Goal: Entertainment & Leisure: Consume media (video, audio)

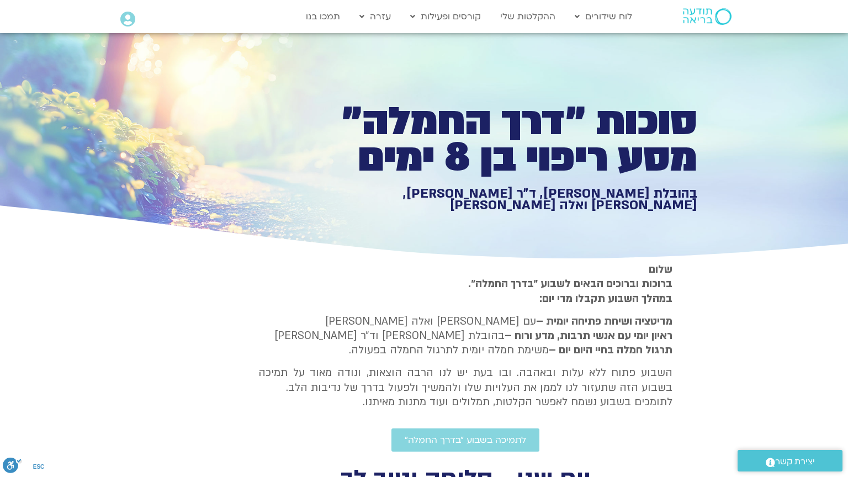
type input "1071.88"
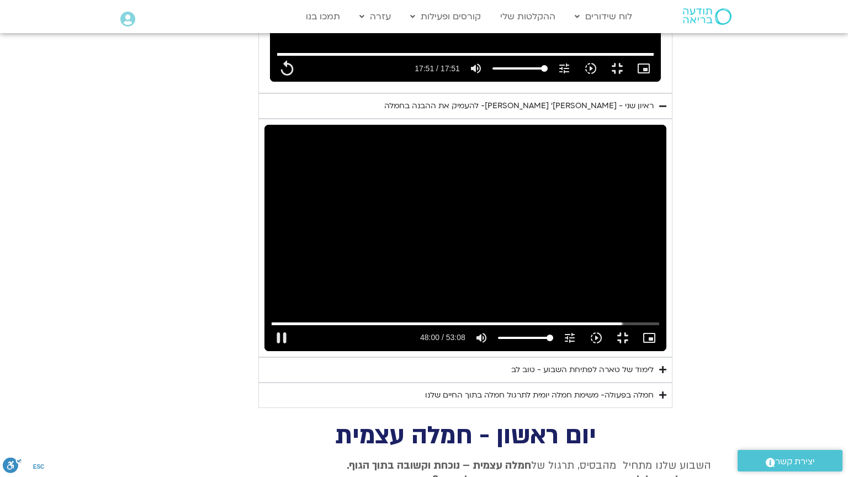
type input "2880.60074"
type input "1071.88"
type input "2880.643945"
type input "1071.88"
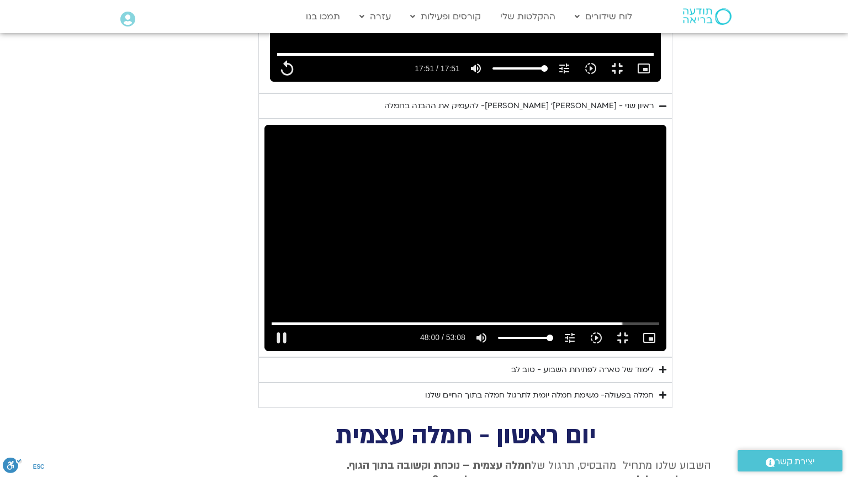
type input "2880.776175"
type input "1071.88"
type input "2881.008091"
type input "1071.88"
type input "2881.143898"
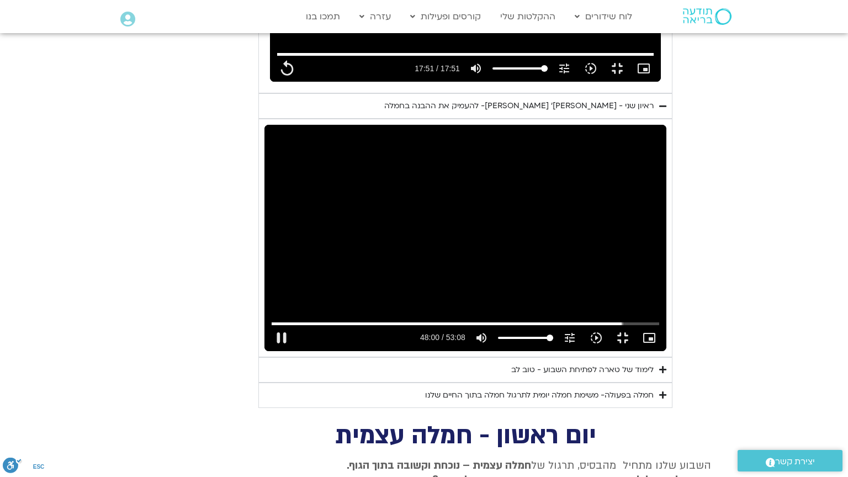
type input "1071.88"
type input "2881.30829"
type input "1071.88"
type input "2881.467756"
type input "1071.88"
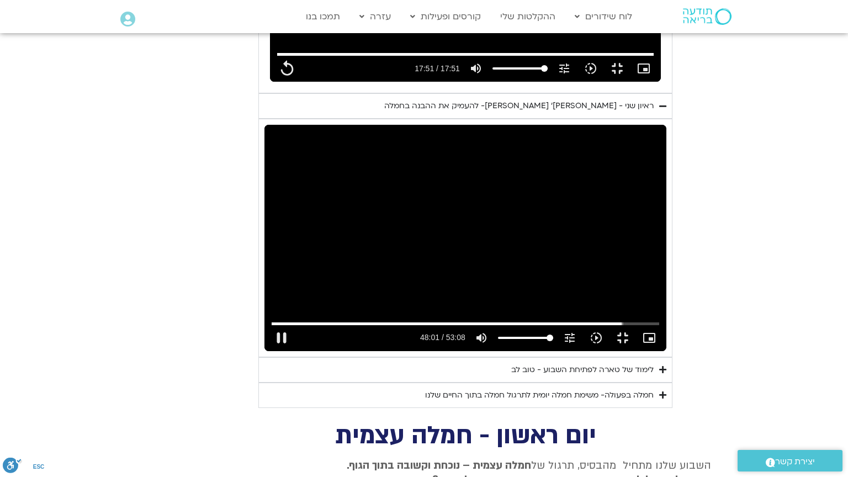
type input "2881.610477"
type input "1071.88"
type input "2881.739861"
type input "1071.88"
type input "2881.868039"
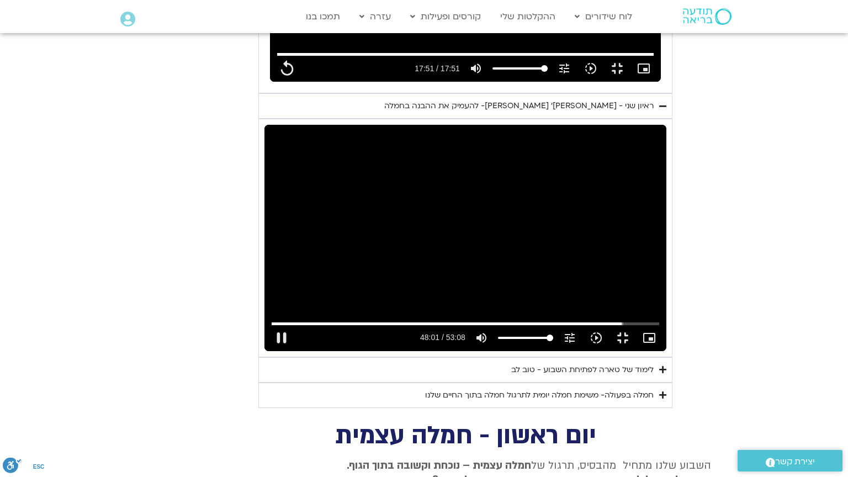
type input "1071.88"
type input "2881.931557"
type input "1071.88"
type input "2882.104783"
type input "1071.88"
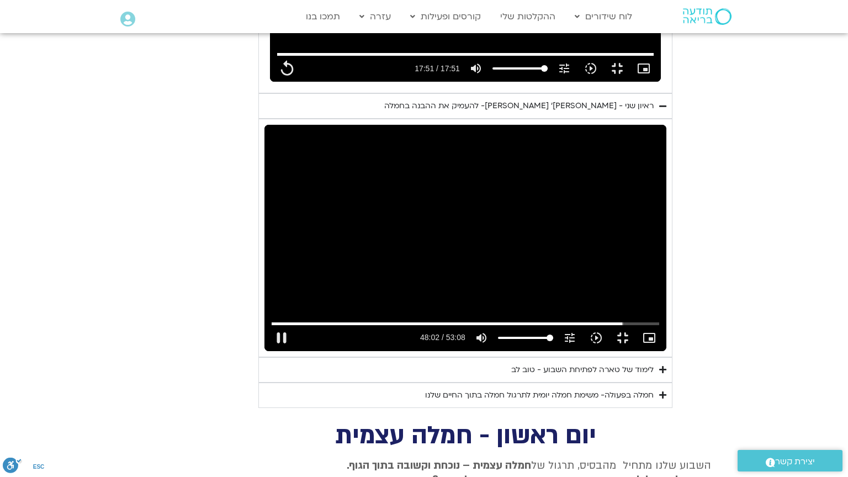
type input "2882.280164"
type input "1071.88"
type input "2882.379055"
type input "1071.88"
type input "2882.555918"
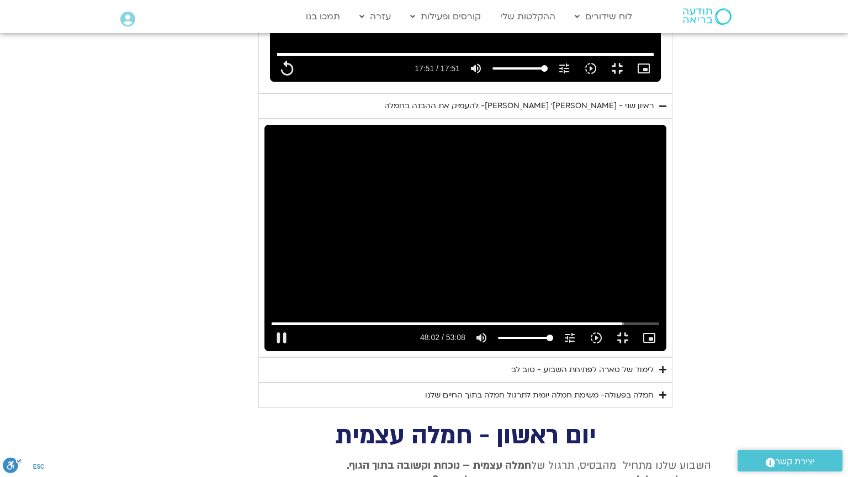
type input "1071.88"
type input "2882.708796"
type input "1071.88"
type input "2882.856631"
type input "1071.88"
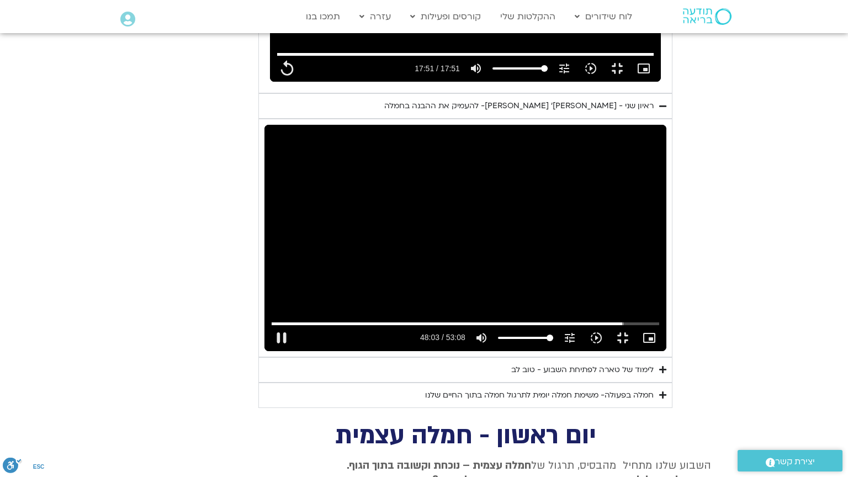
type input "2883.054546"
type input "1071.88"
type input "2883.291648"
type input "1071.88"
type input "2883.461019"
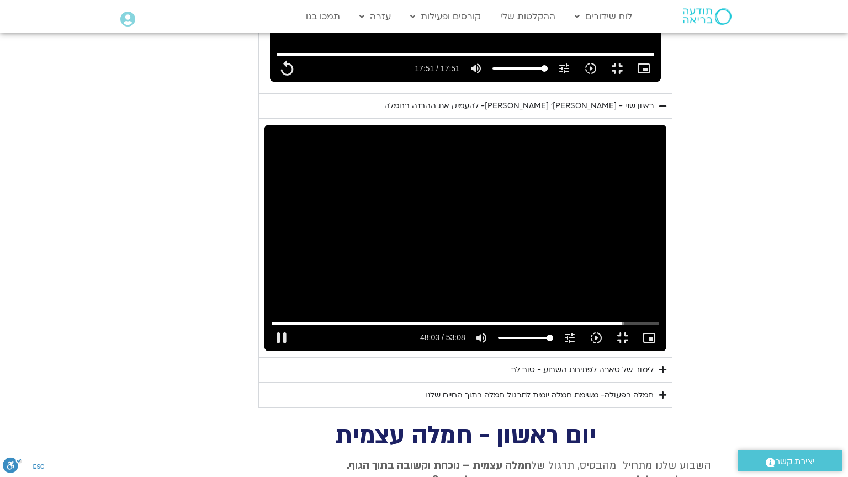
type input "1071.88"
type input "2883.630529"
type input "1071.88"
type input "2883.812576"
type input "1071.88"
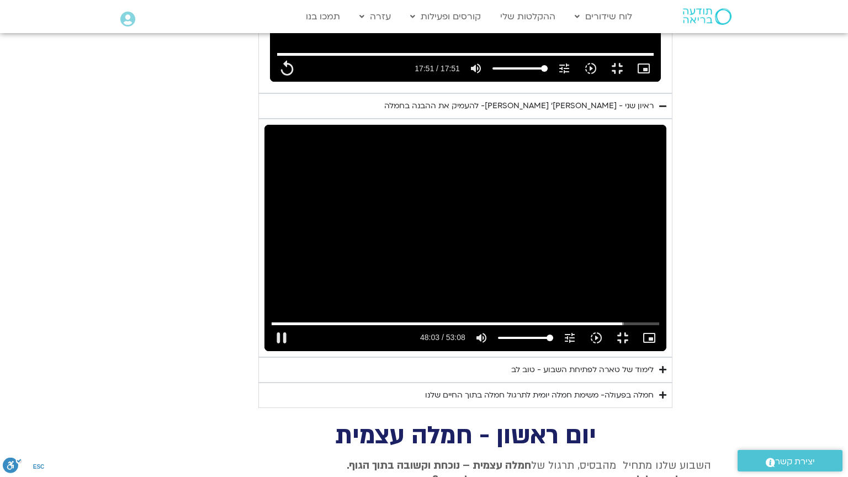
type input "2883.970977"
type input "1071.88"
type input "2884.112445"
type input "1071.88"
type input "2884.252682"
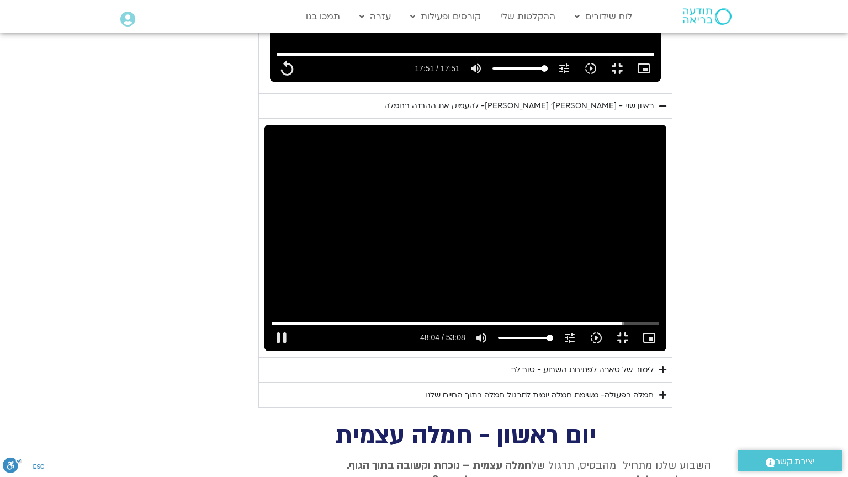
type input "1071.88"
type input "2884.392969"
type input "1071.88"
type input "2884.543961"
type input "1071.88"
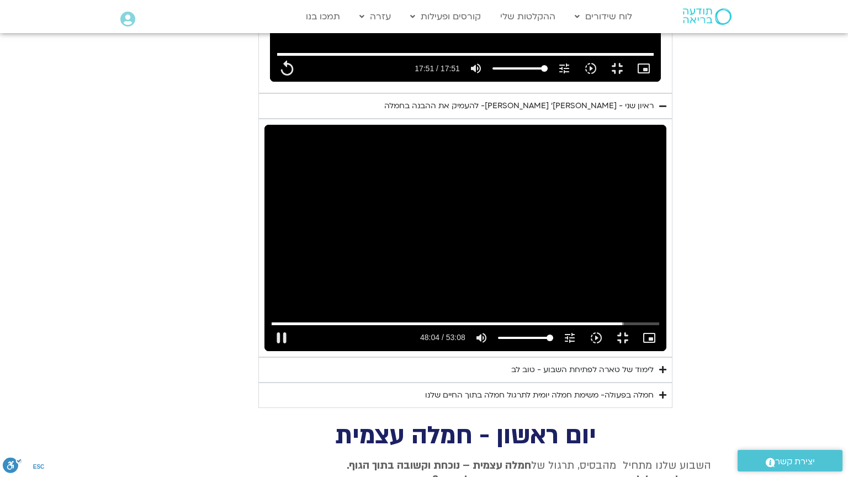
type input "2884.709297"
type input "1071.88"
type input "2884.884505"
type input "1071.88"
type input "2885.017616"
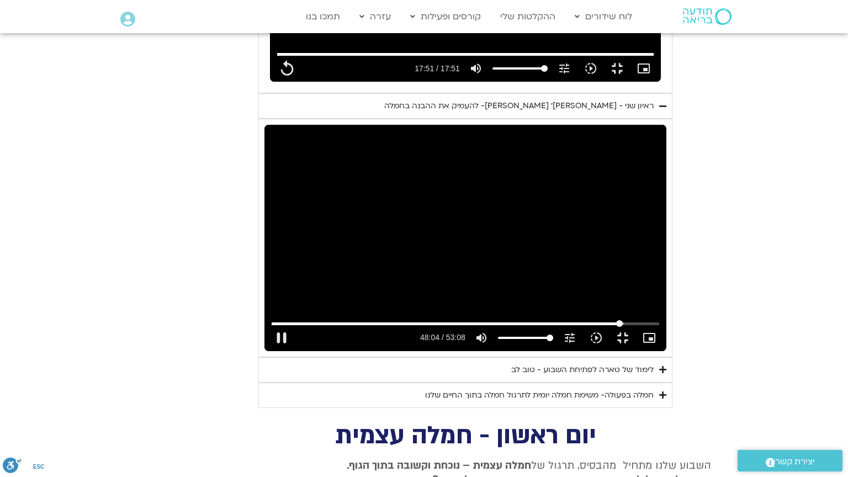
type input "1071.88"
type input "2885.134964"
type input "1071.88"
type input "2885.305332"
type input "1071.88"
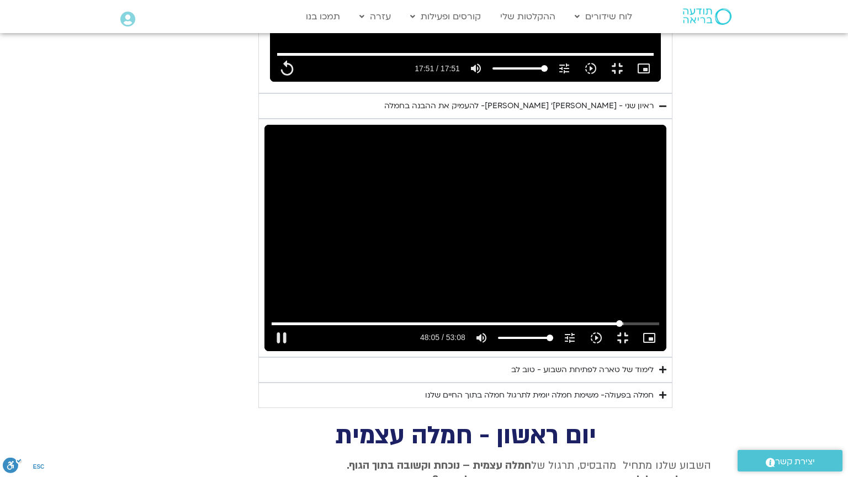
type input "2885.435427"
type input "1071.88"
type input "2885.460147"
type input "1071.88"
type input "2885.593626"
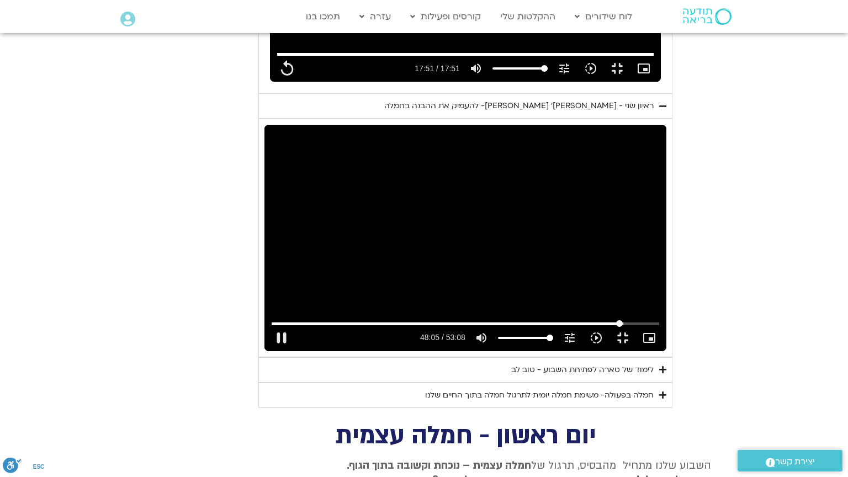
type input "1071.88"
type input "2885.840597"
type input "1071.88"
type input "2885.90379"
type input "1071.88"
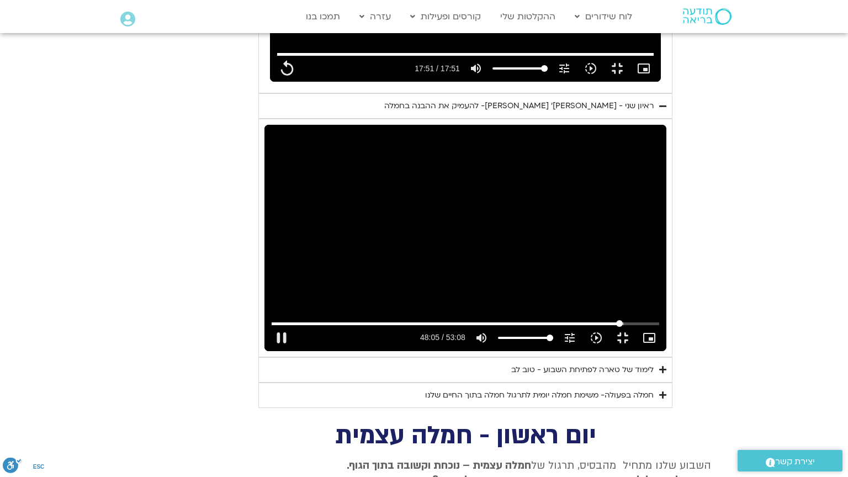
type input "2886.043969"
type input "1071.88"
type input "2886.190733"
type input "1071.88"
type input "2886.323772"
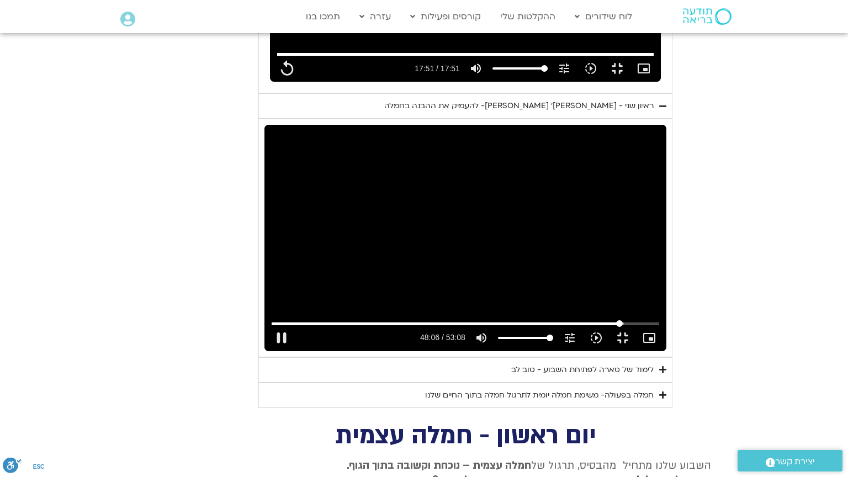
type input "1071.88"
type input "2886.456393"
type input "1071.88"
type input "2675.57295629172"
type input "1071.88"
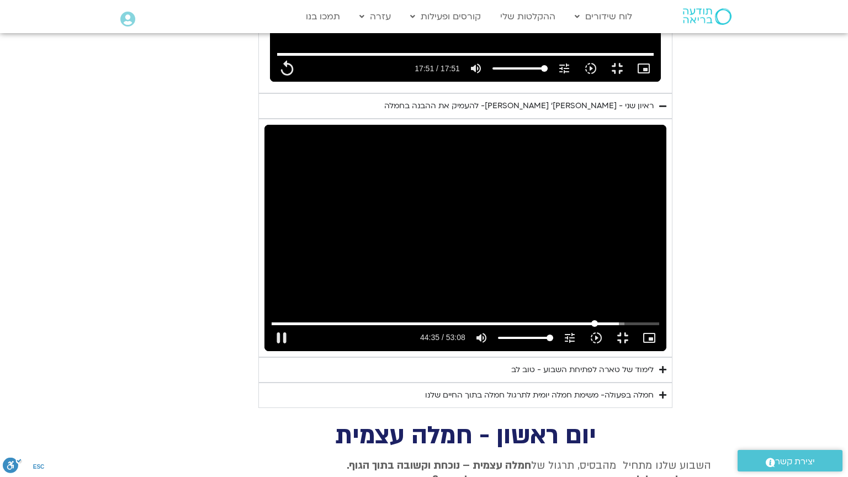
type input "2675.57295629172"
click at [659, 327] on input "Seek" at bounding box center [465, 323] width 387 height 7
type input "1071.88"
type input "2675.584978"
type input "1071.88"
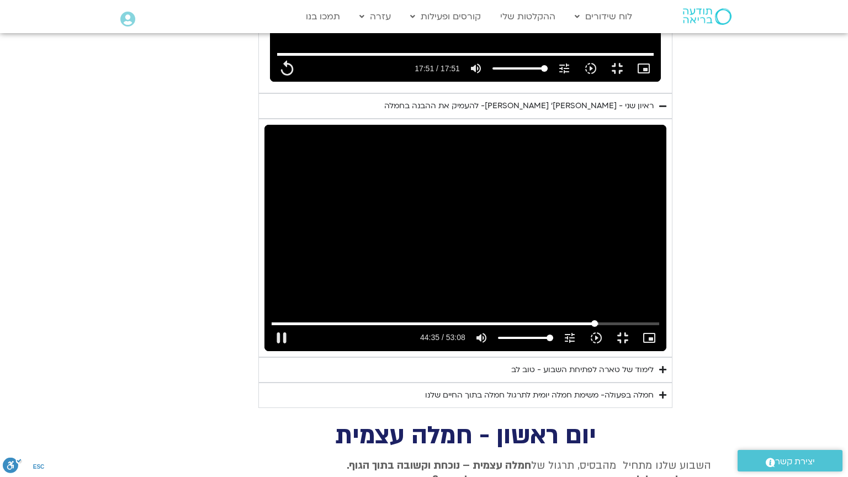
type input "2675.662471"
type input "1071.88"
type input "2675.809828"
type input "1071.88"
type input "2675.941654"
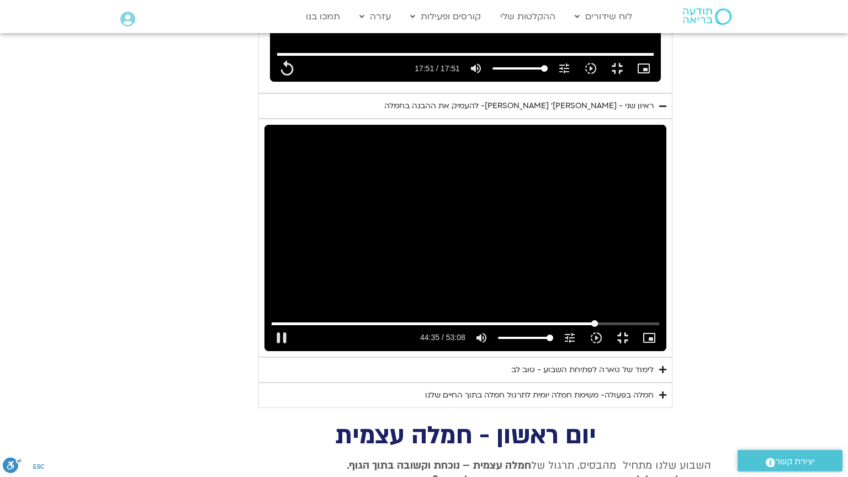
type input "1071.88"
type input "2676.071493"
type input "1071.88"
type input "2676.201599"
type input "1071.88"
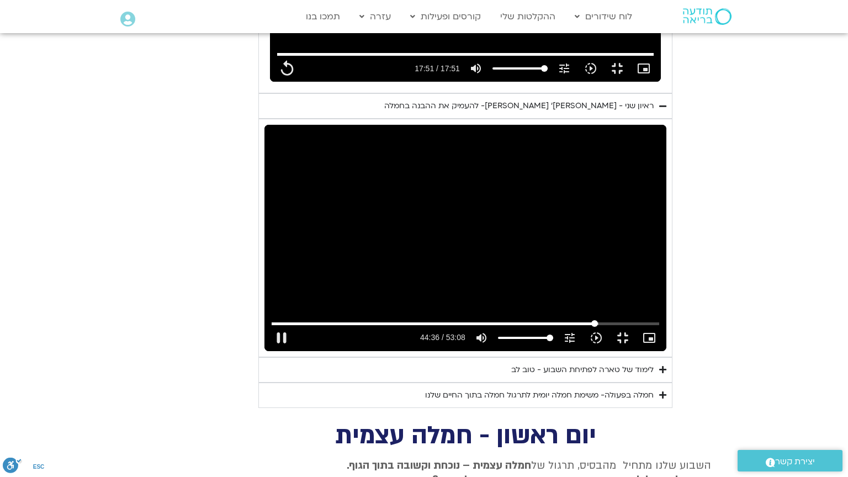
type input "2676.338163"
type input "1071.88"
type input "2676.478235"
type input "1071.88"
type input "2676.613591"
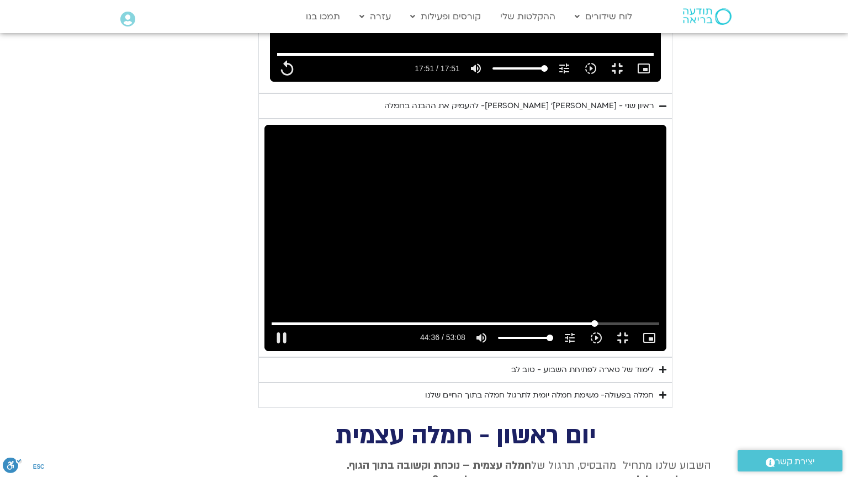
type input "1071.88"
type input "2676.744255"
type input "1071.88"
type input "2676.877721"
type input "1071.88"
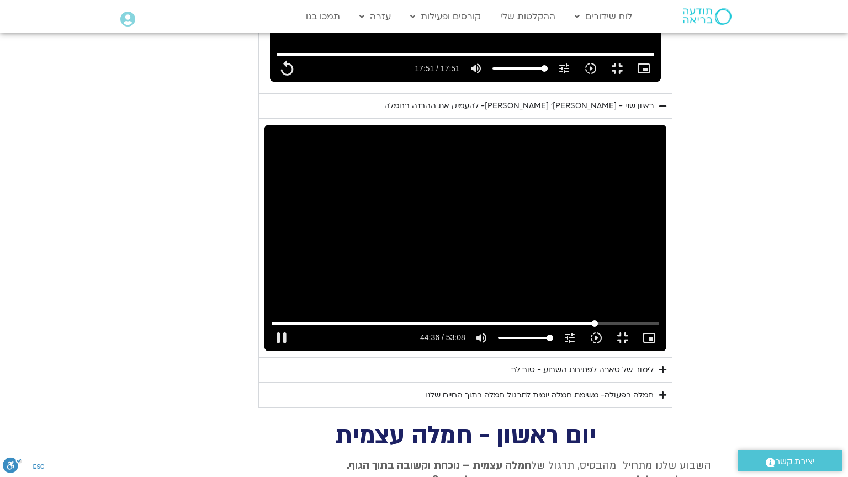
type input "2677.008542"
type input "1071.88"
type input "2677.144018"
type input "1071.88"
type input "2677.269236"
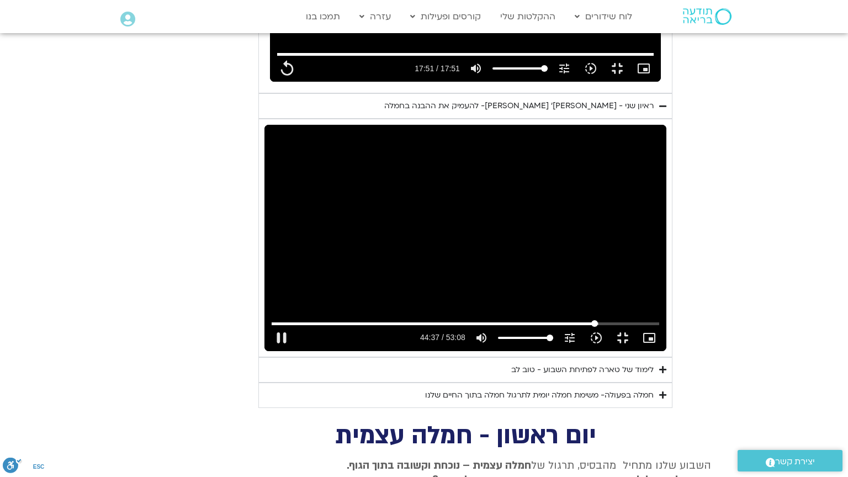
type input "1071.88"
type input "2677.404838"
type input "1071.88"
type input "2677.624277"
type input "1071.88"
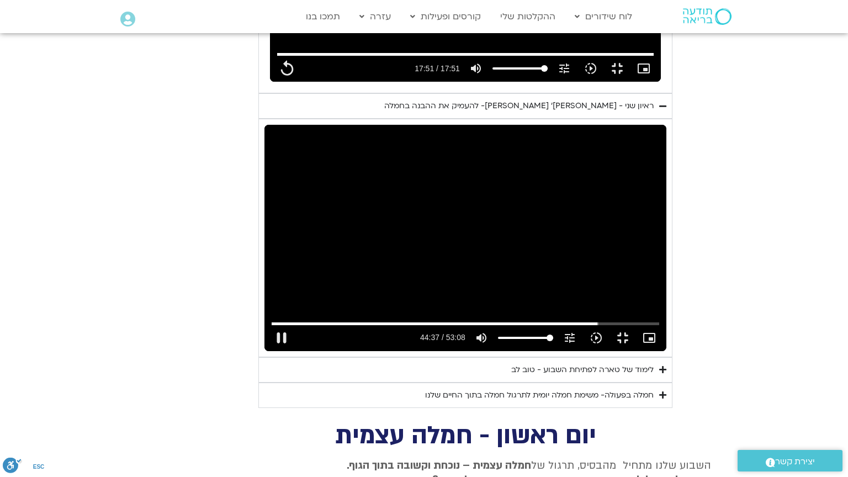
type input "2677.772673"
type input "1071.88"
type input "2677.905179"
type input "1071.88"
type input "2678.05524"
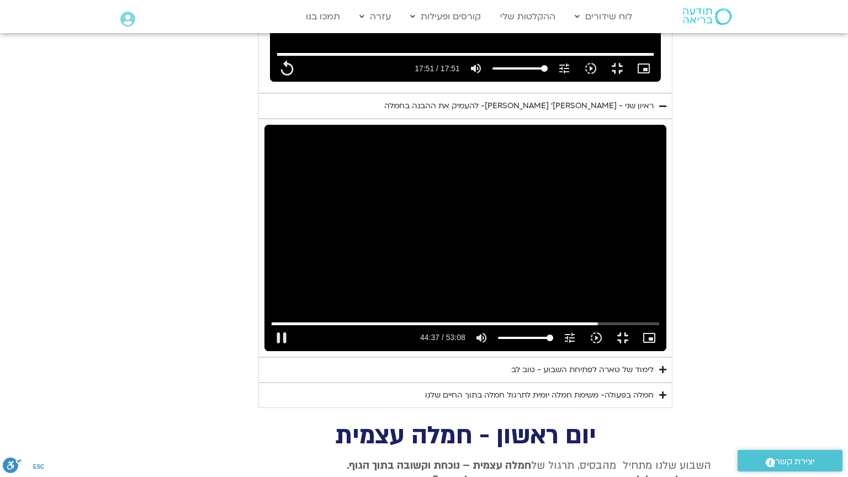
type input "1071.88"
type input "2678.188984"
type input "1071.88"
type input "2678.323227"
type input "1071.88"
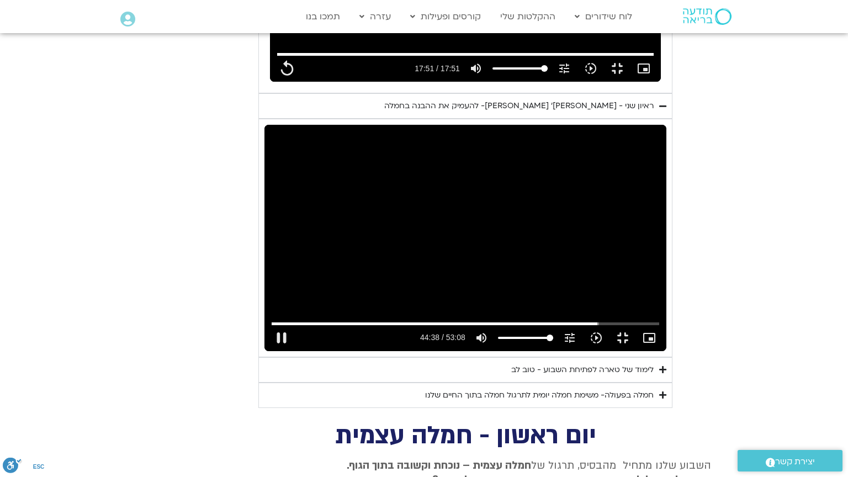
type input "2678.438733"
type input "1071.88"
type input "2678.572271"
type input "1071.88"
type input "2678.723846"
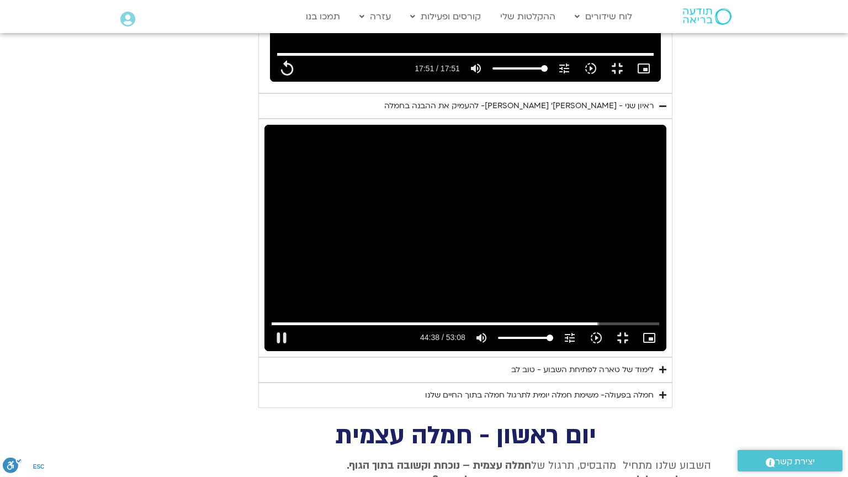
type input "1071.88"
type input "2678.838746"
type input "1071.88"
type input "2678.971612"
type input "1071.88"
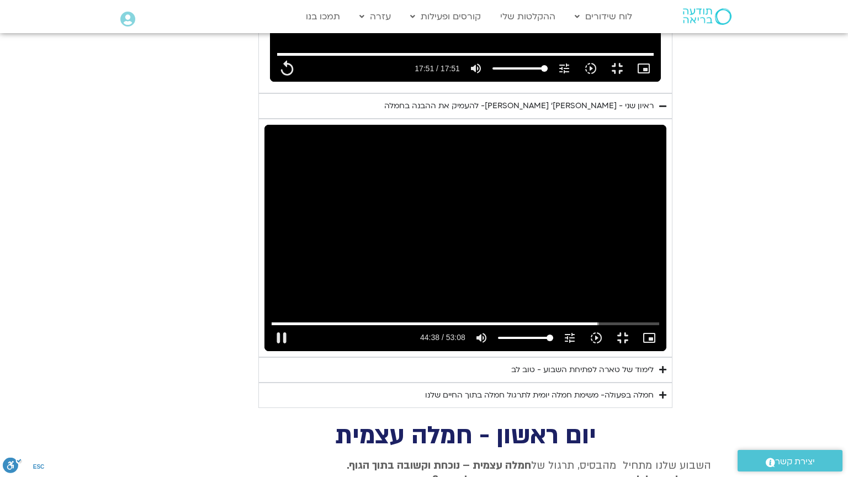
type input "2679.106199"
type input "1071.88"
type input "2679.238561"
type input "1071.88"
type input "2679.389315"
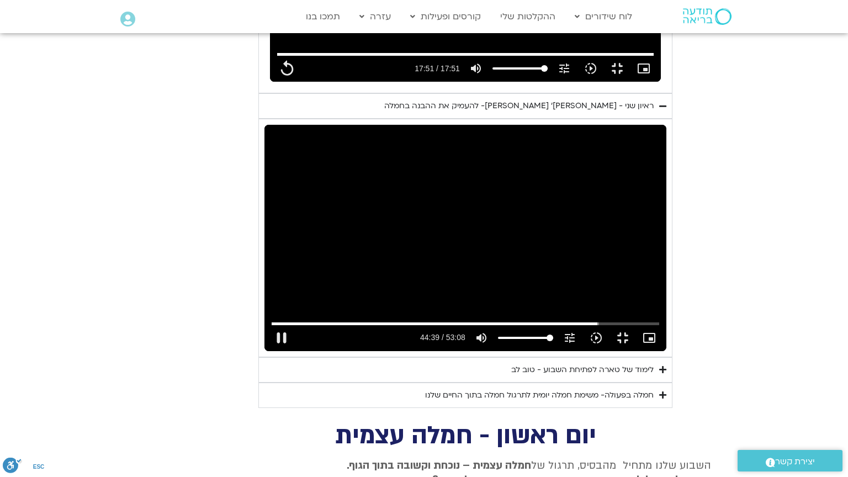
type input "1071.88"
type input "2679.506144"
type input "1071.88"
type input "2679.638672"
type input "1071.88"
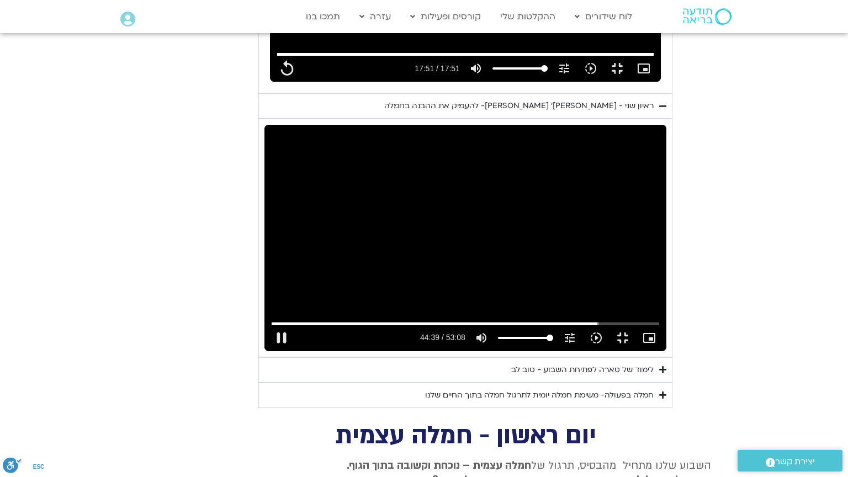
type input "2679.771704"
type input "1071.88"
type input "2679.888912"
type input "1071.88"
type input "2680.021639"
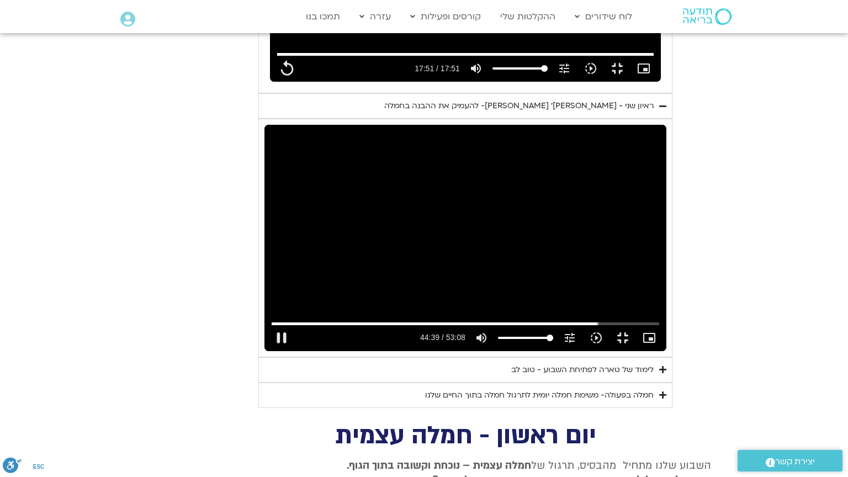
type input "1071.88"
type input "2680.052707"
type input "1071.88"
type input "2680.289166"
type input "1071.88"
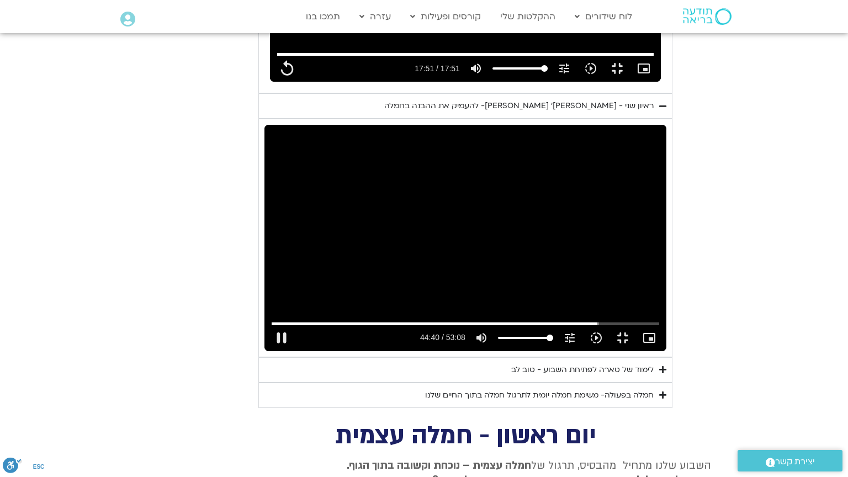
type input "2680.438767"
type input "1071.88"
type input "2680.571837"
type input "1071.88"
type input "2680.689041"
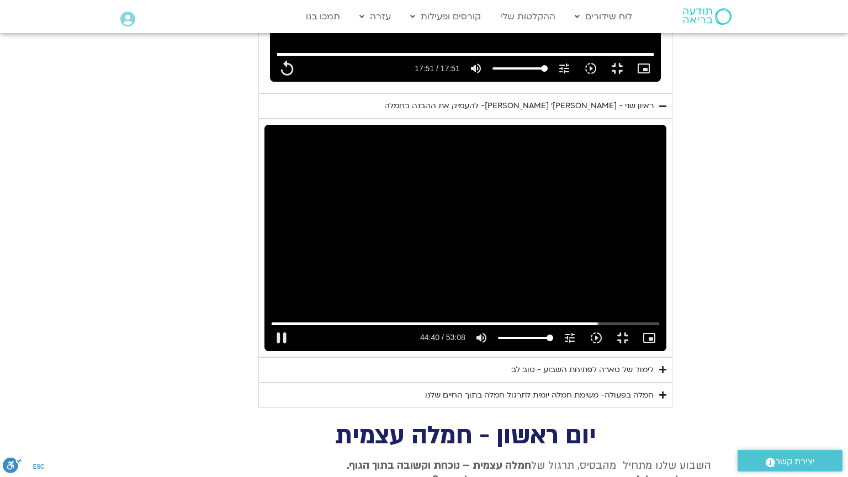
type input "1071.88"
type input "2680.723779"
type input "1071.88"
type input "2680.973221"
type input "1071.88"
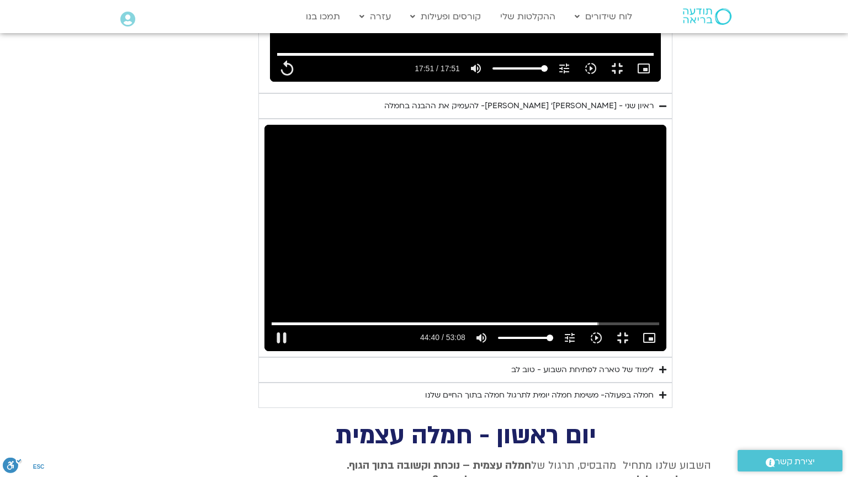
type input "2681.10613"
type input "1071.88"
type input "2681.174634"
type input "1071.88"
type input "2681.356645"
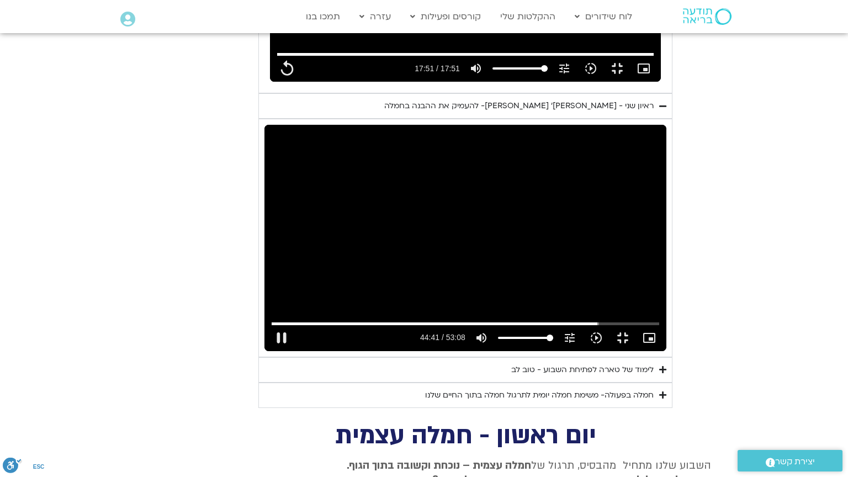
type input "1071.88"
type input "2681.48853"
type input "1071.88"
type input "2681.621922"
type input "1071.88"
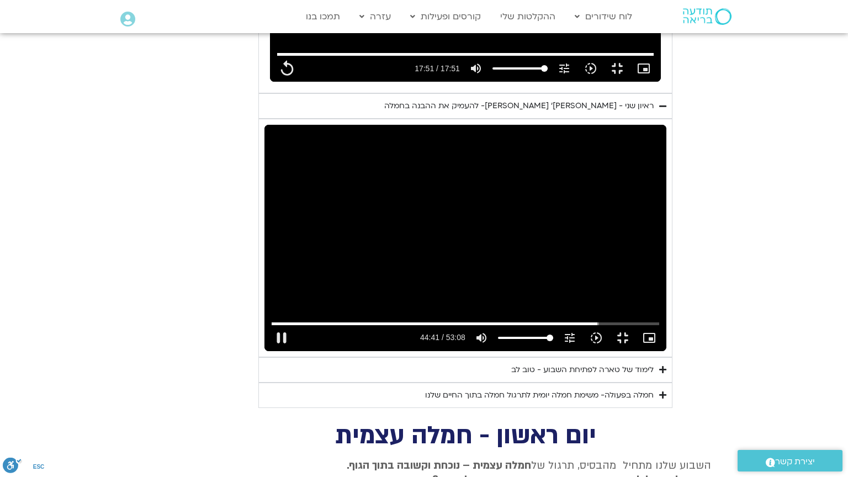
type input "2681.721873"
type input "1071.88"
type input "2681.873587"
type input "1071.88"
type input "2682.005499"
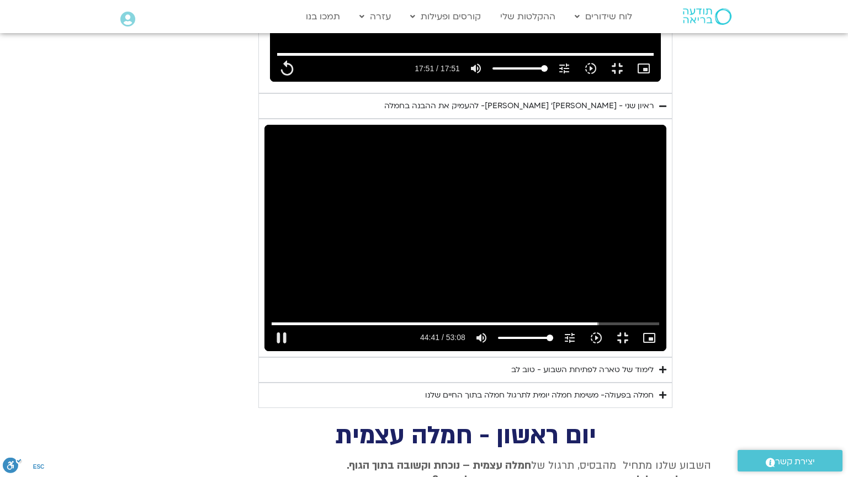
type input "1071.88"
type input "2682.139291"
type input "1071.88"
type input "2682.205937"
type input "1071.88"
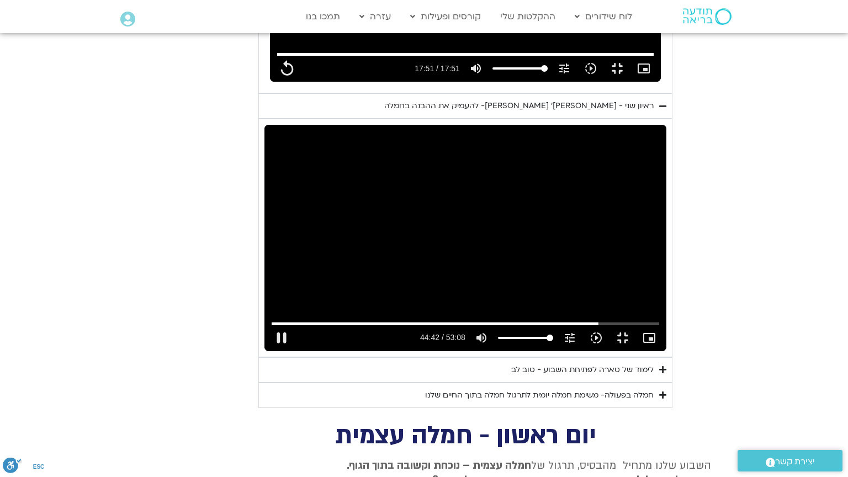
type input "2682.372595"
type input "1071.88"
type input "2682.48785"
type input "1071.88"
type input "2682.620612"
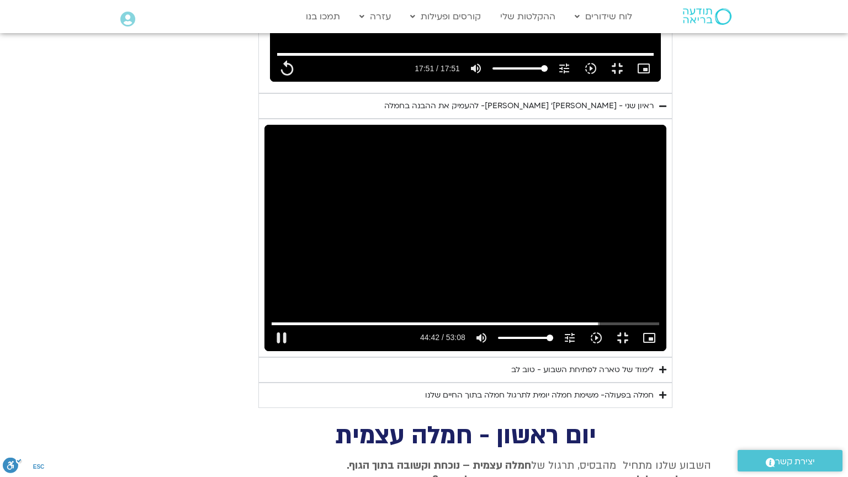
type input "1071.88"
type input "2682.753405"
type input "1071.88"
click at [264, 351] on div "Skip ad 44:35 pause 44:42 / 53:08 volume_up Mute tune Resolution Auto 720p slow…" at bounding box center [465, 238] width 402 height 226
type input "2682.915274"
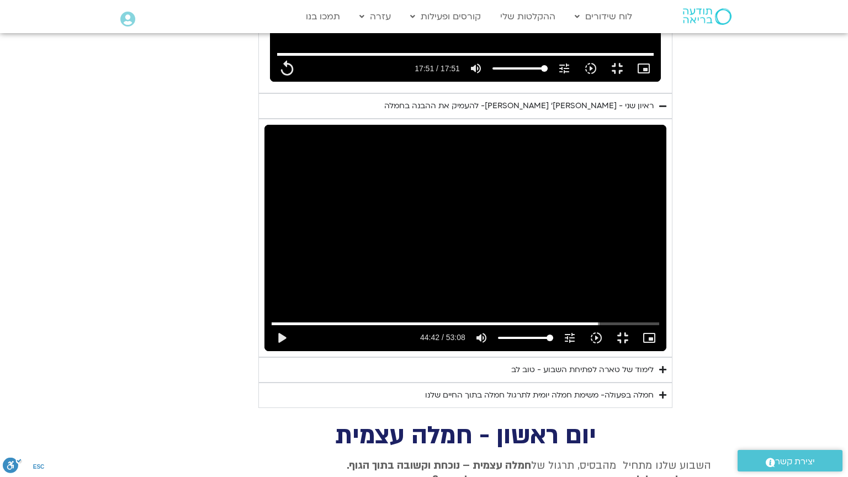
type input "1071.88"
drag, startPoint x: 492, startPoint y: 336, endPoint x: 503, endPoint y: 333, distance: 11.9
click at [499, 335] on div "Skip ad 44:35 play_arrow 44:42 / 53:08 volume_up Mute tune Resolution Auto 720p…" at bounding box center [465, 238] width 402 height 226
type input "2682.992956"
